Goal: Register for event/course

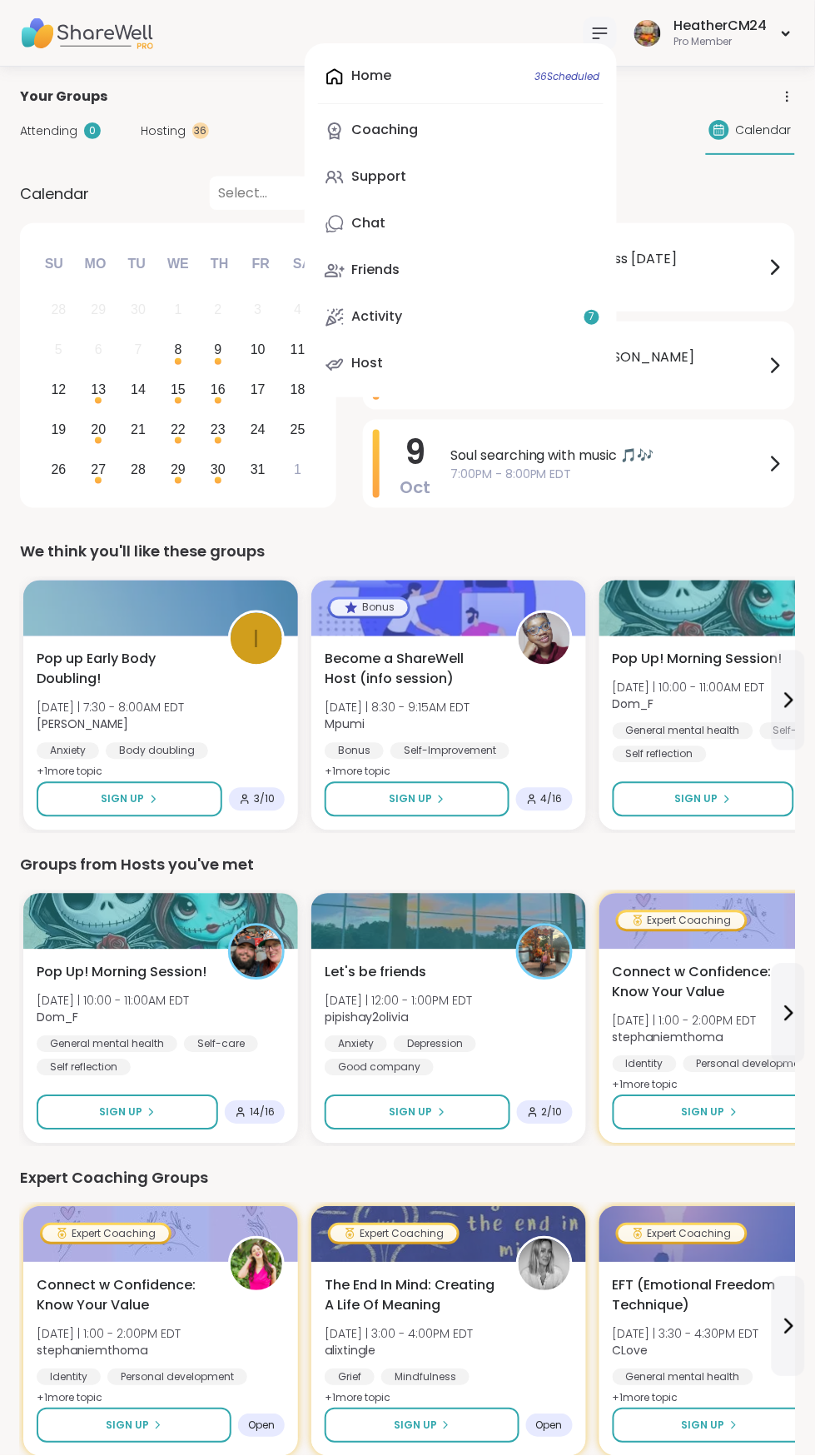
click at [399, 74] on div "Home 36 Scheduled Coaching Support Chat Friends Activity 7 Host" at bounding box center [461, 220] width 312 height 354
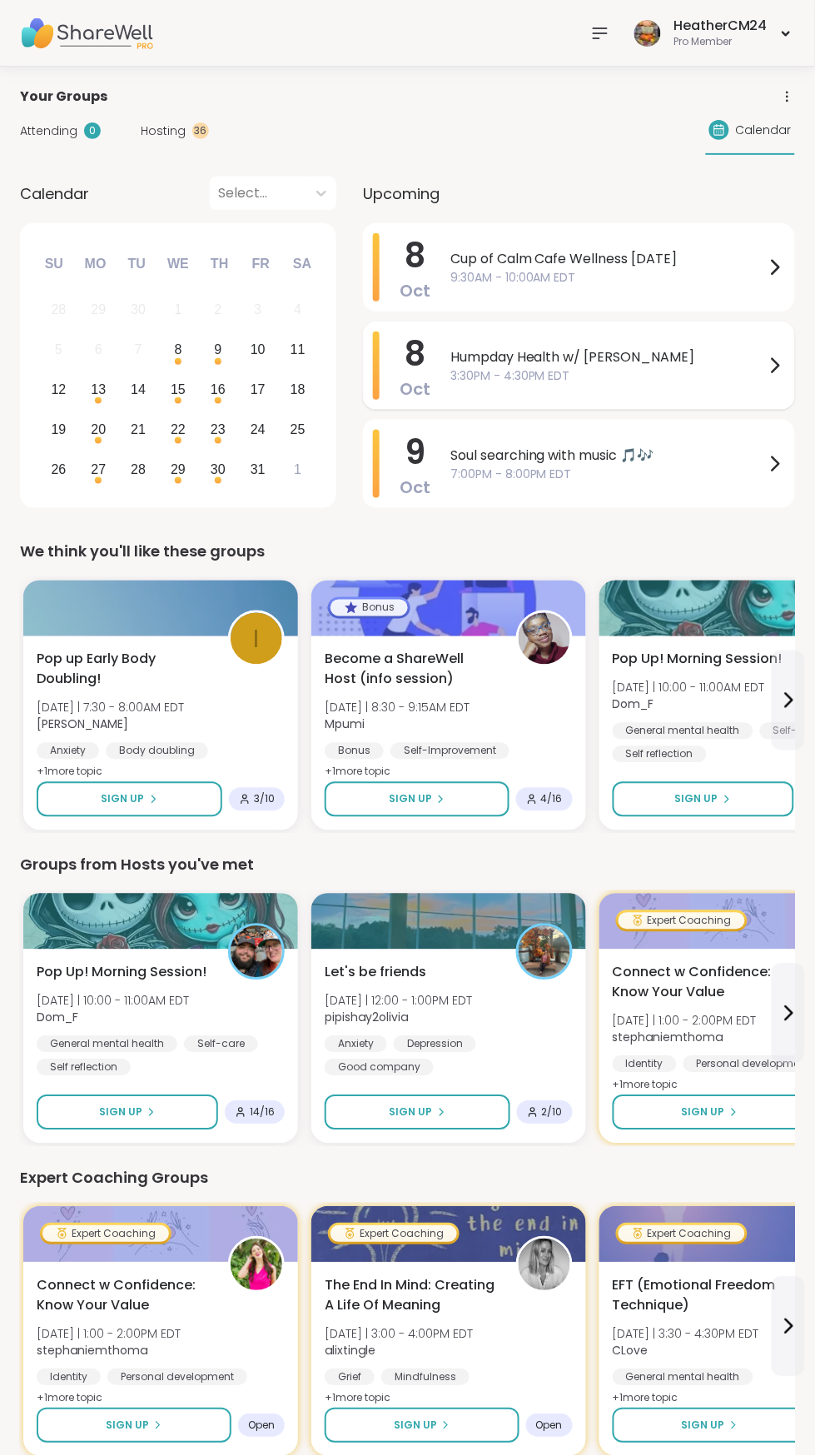
click at [574, 375] on span "3:30PM - 4:30PM EDT" at bounding box center [607, 375] width 315 height 17
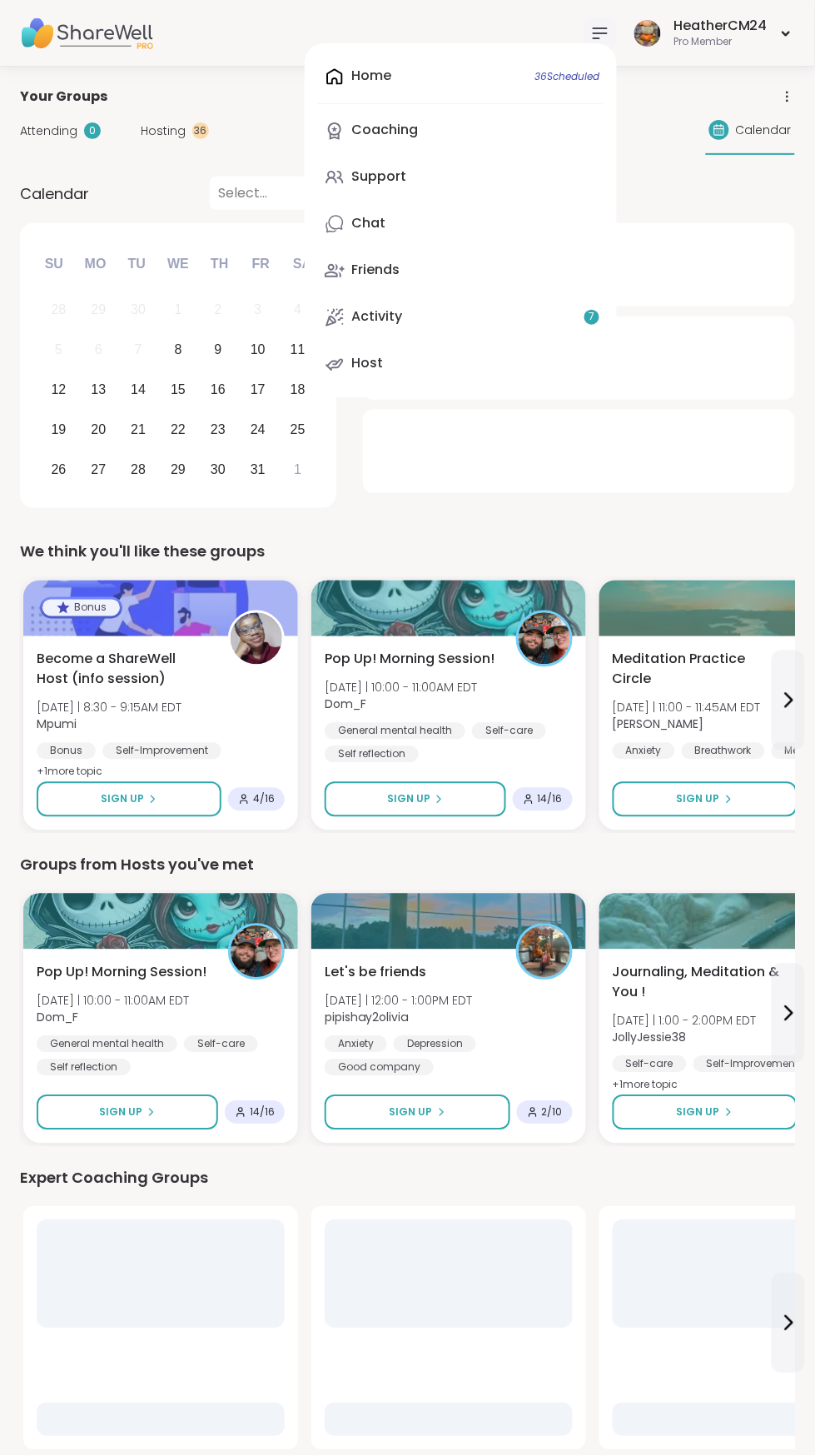
click at [394, 103] on div at bounding box center [461, 103] width 285 height 1
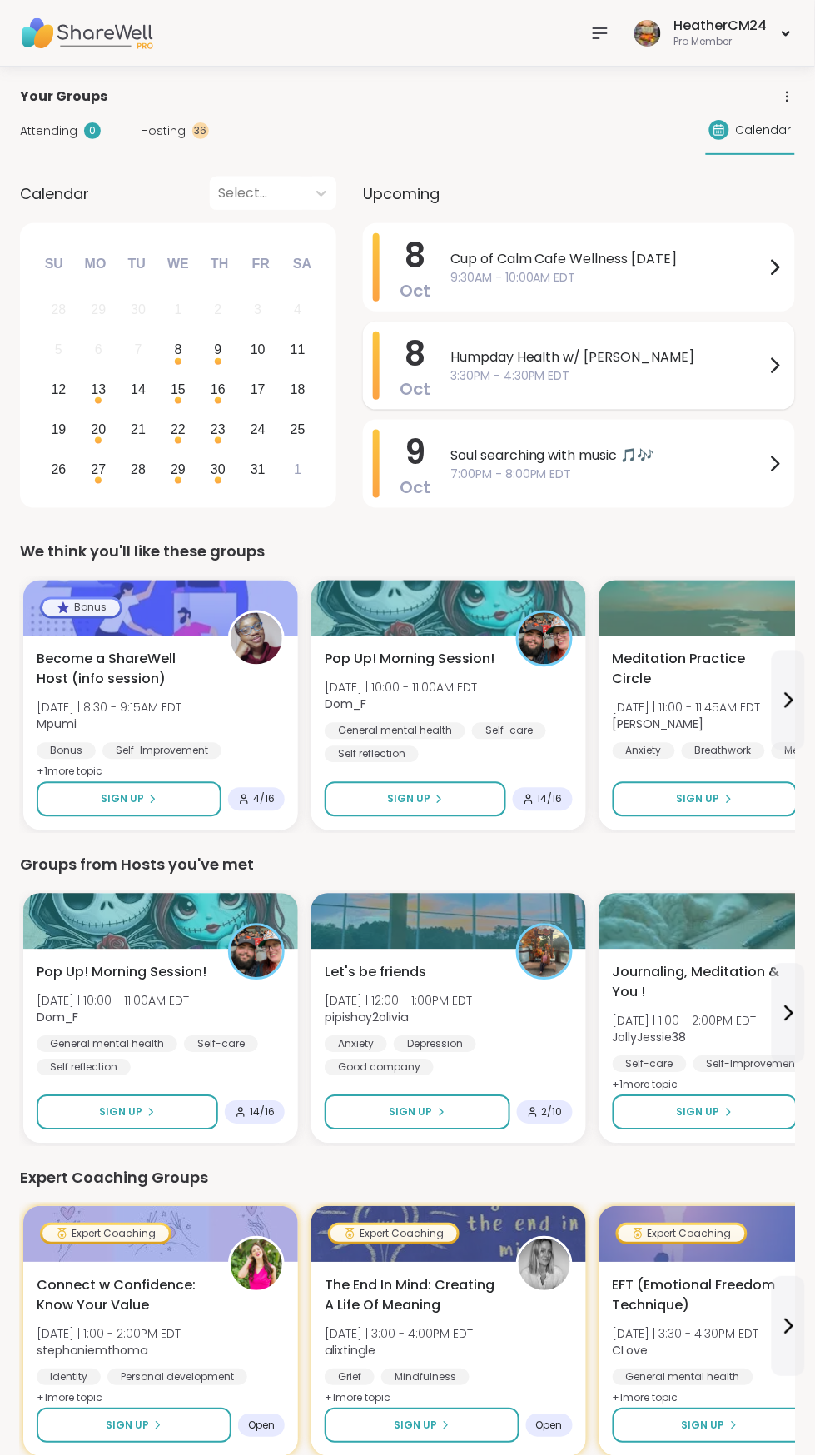
click at [568, 377] on span "3:30PM - 4:30PM EDT" at bounding box center [607, 375] width 315 height 17
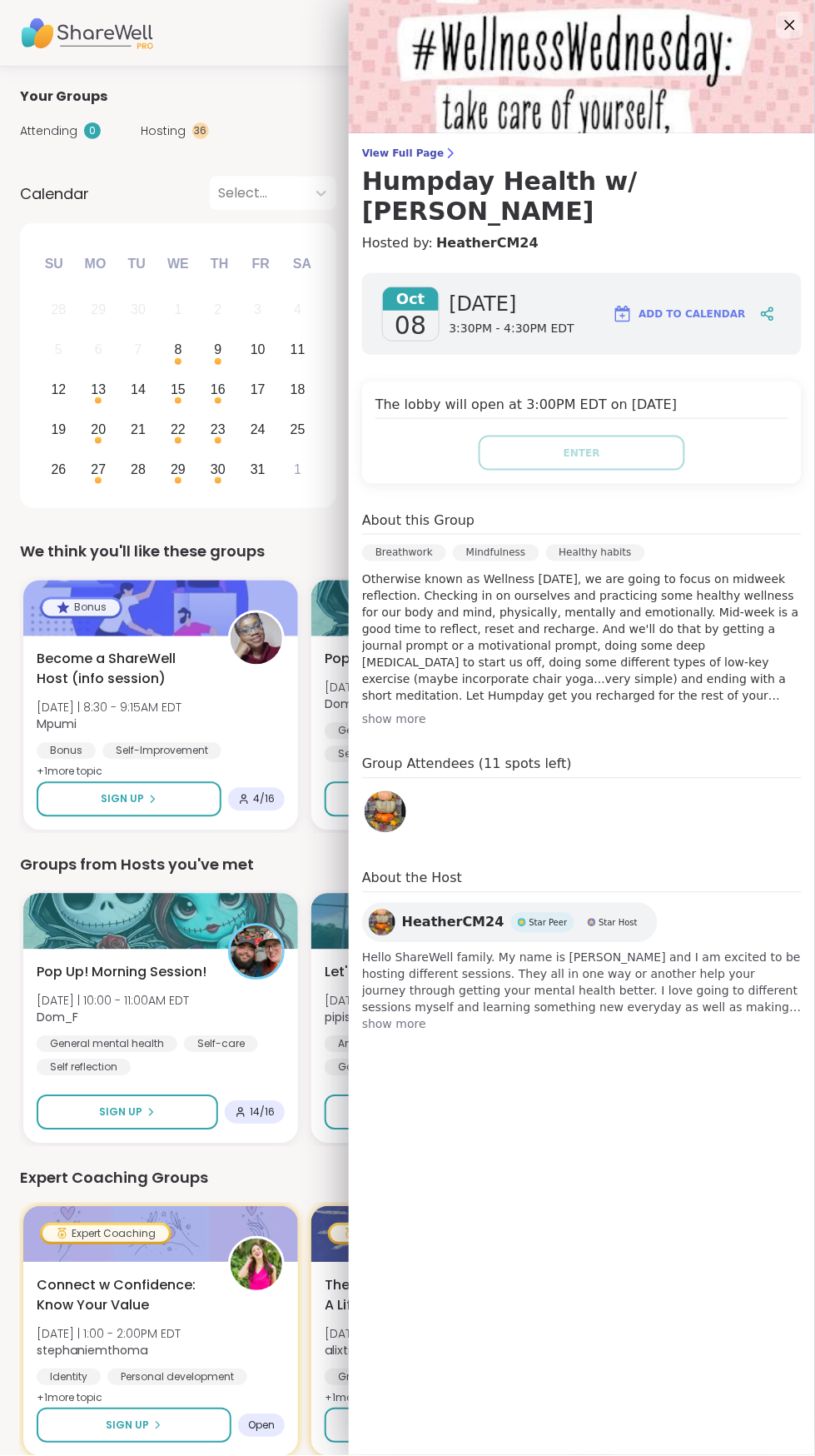
click at [285, 139] on div "Attending 0 Hosting 36 Calendar" at bounding box center [407, 130] width 775 height 48
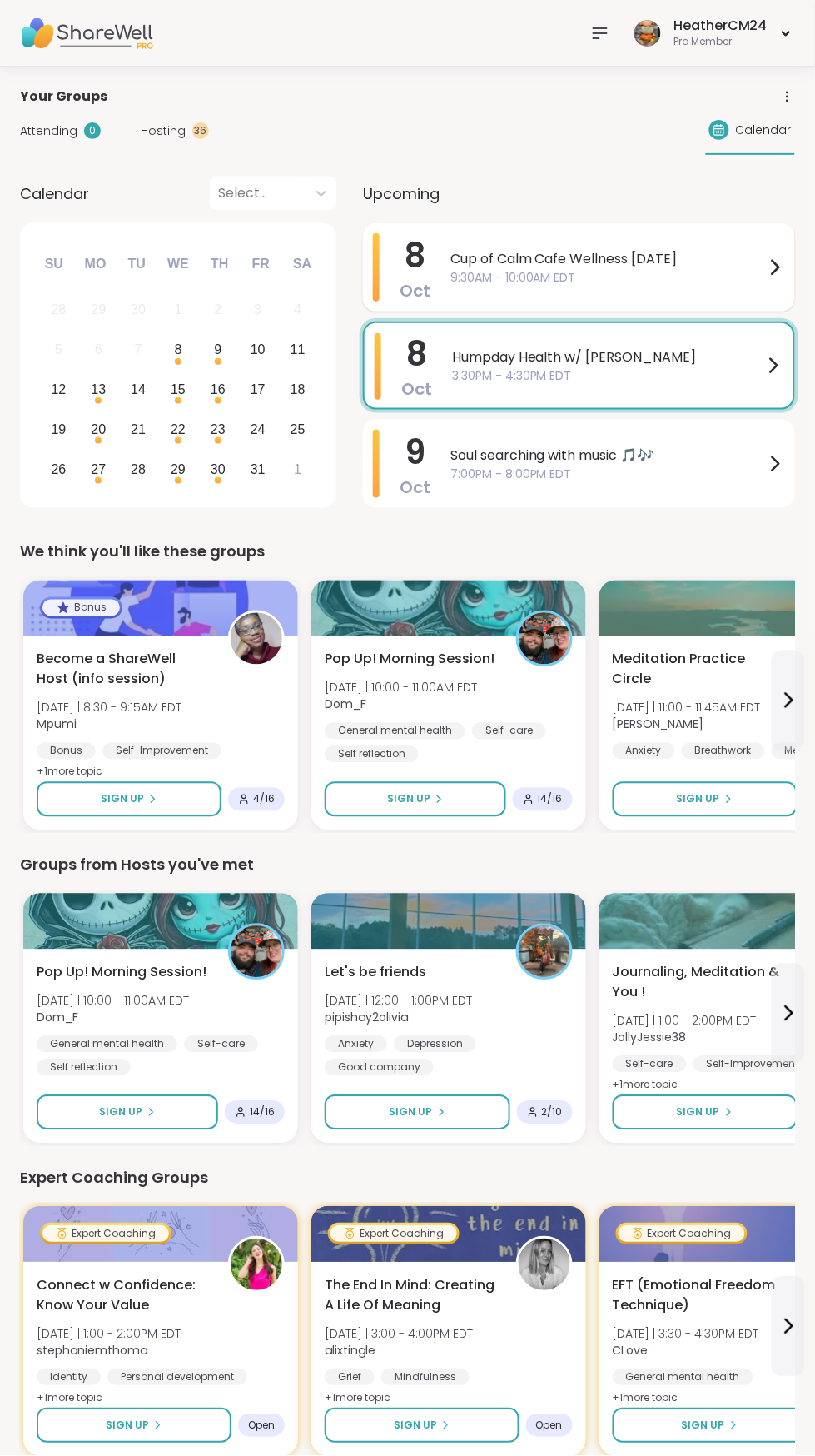
click at [558, 301] on div "Cup of Calm Cafe Wellness Wednesday 9:30AM - 10:00AM EDT" at bounding box center [618, 266] width 335 height 68
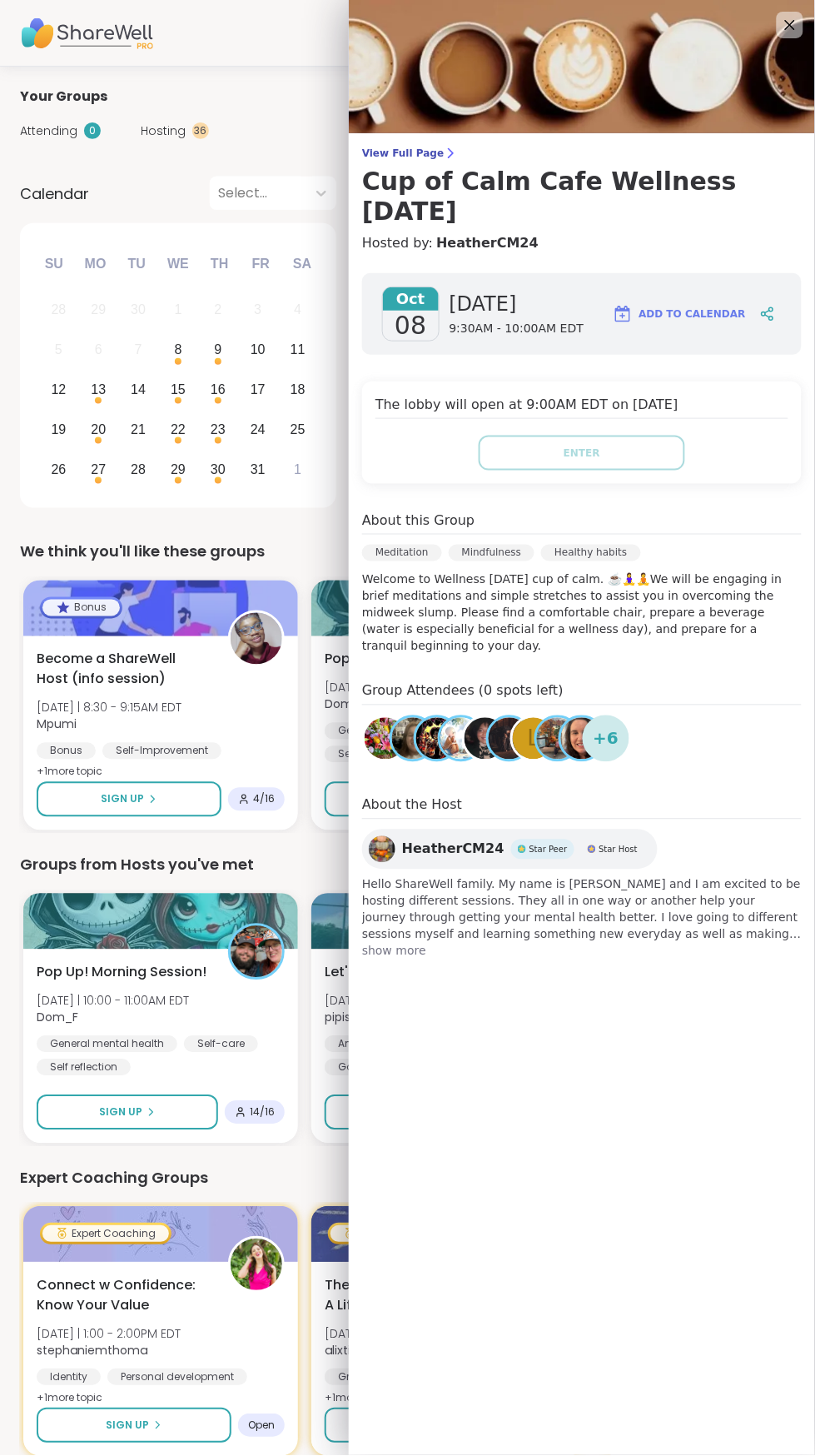
click at [293, 92] on div "Your Groups" at bounding box center [407, 96] width 775 height 20
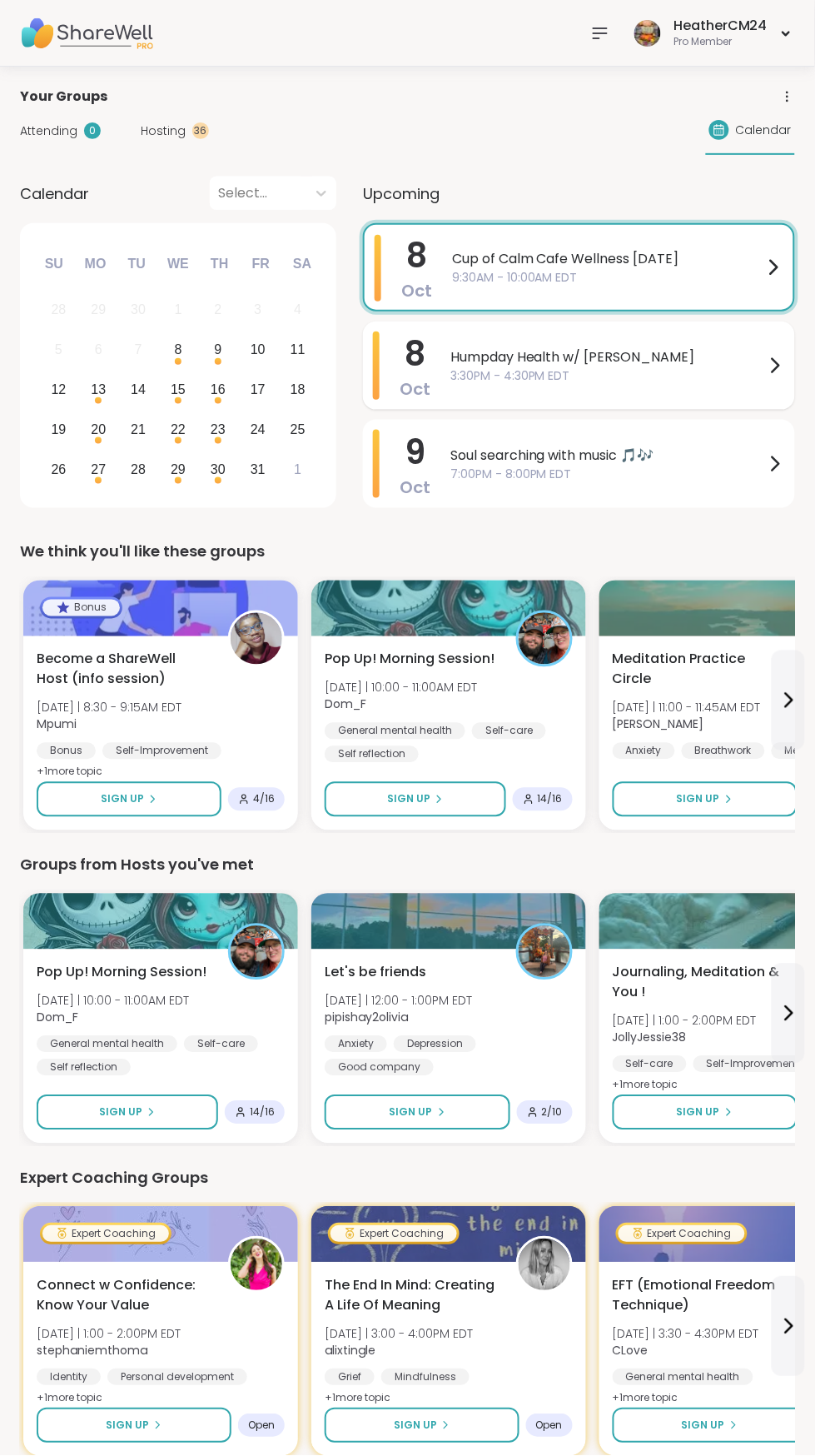
click at [665, 360] on span "Humpday Health w/ [PERSON_NAME]" at bounding box center [607, 357] width 315 height 20
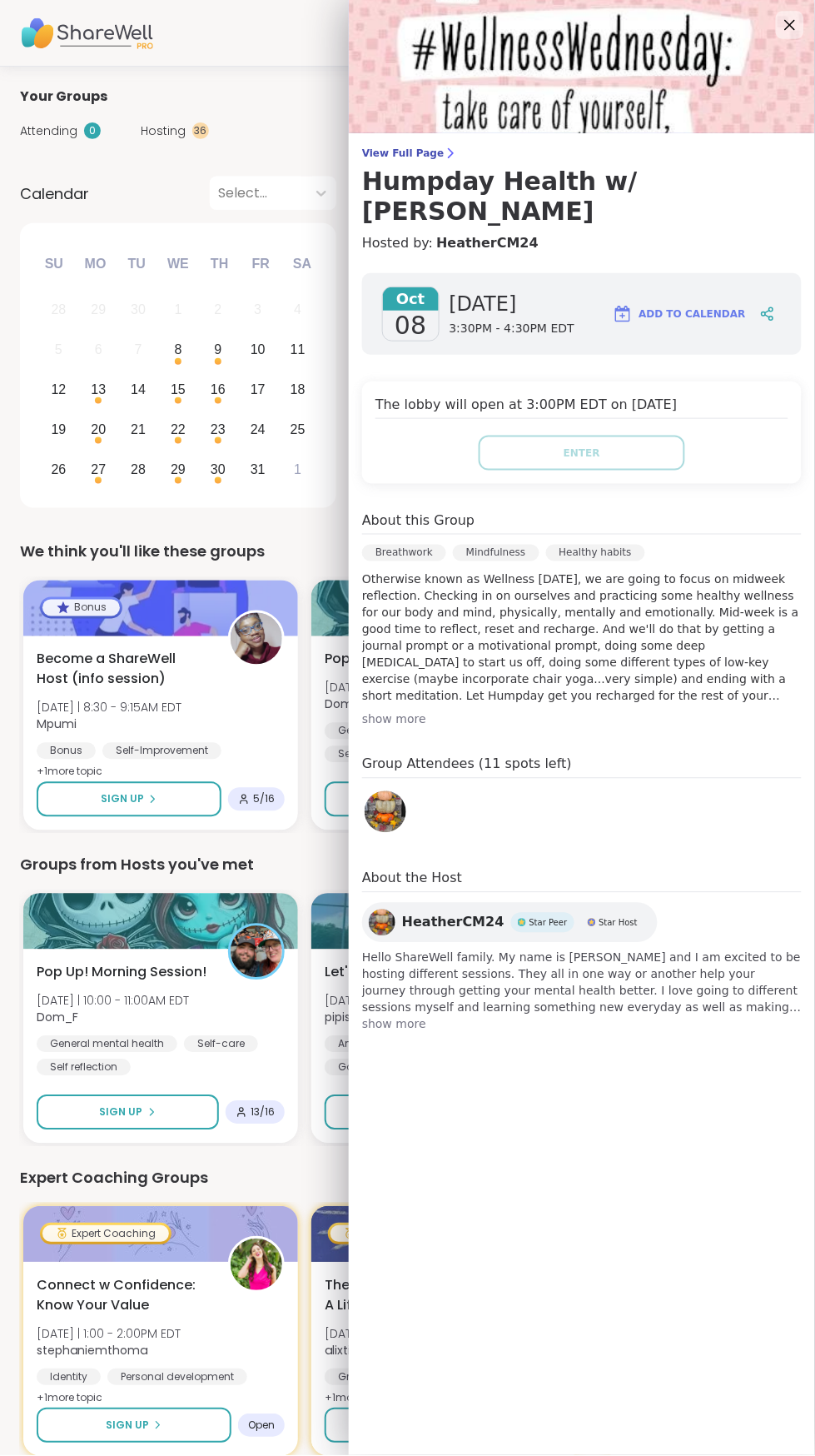
click at [790, 24] on icon at bounding box center [790, 25] width 11 height 11
